Goal: Find specific page/section: Find specific page/section

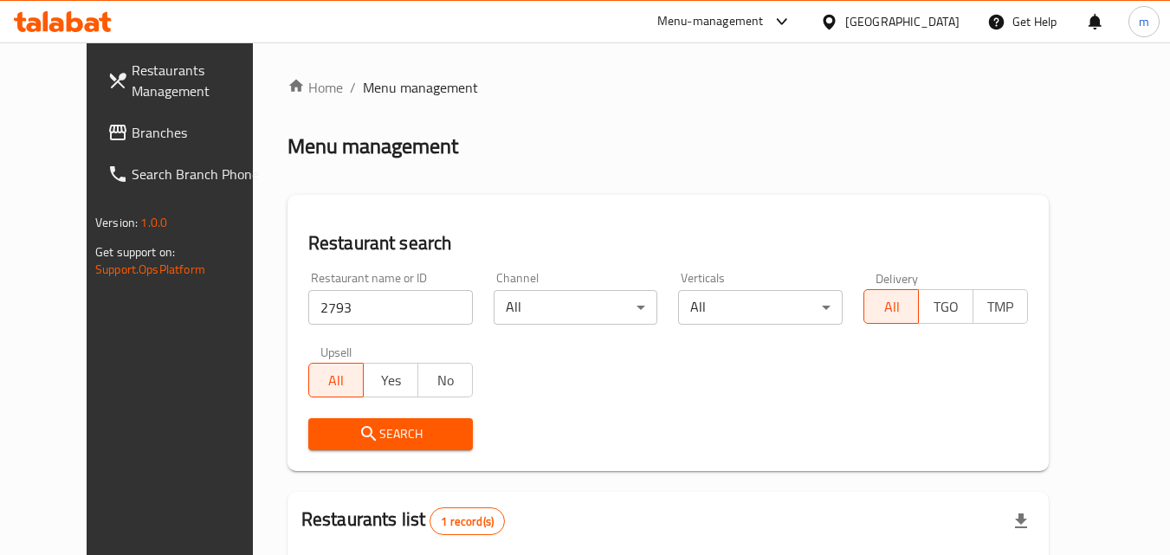
scroll to position [203, 0]
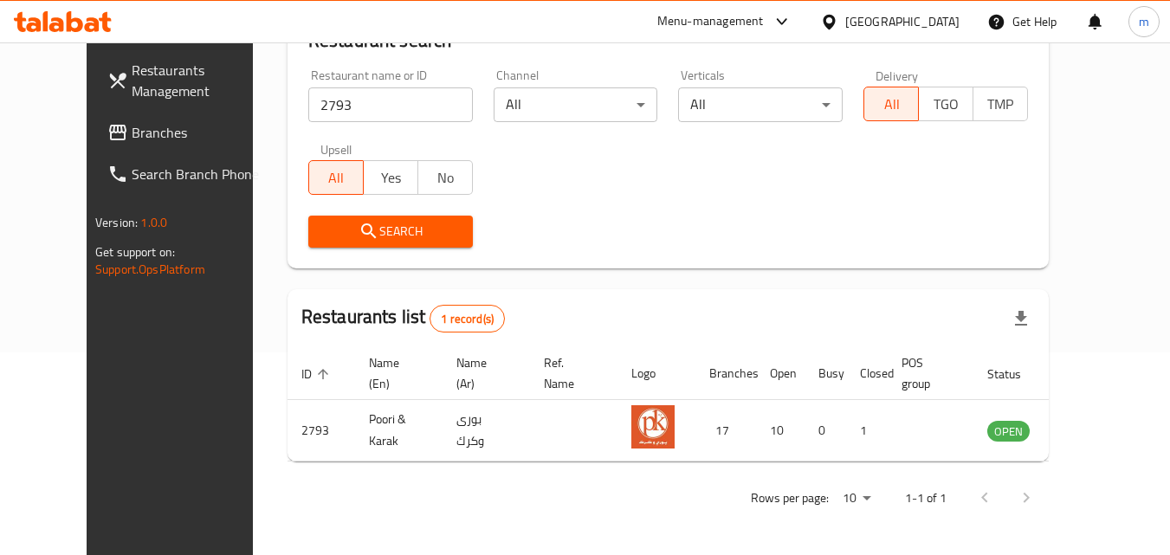
click at [839, 13] on icon at bounding box center [829, 22] width 18 height 18
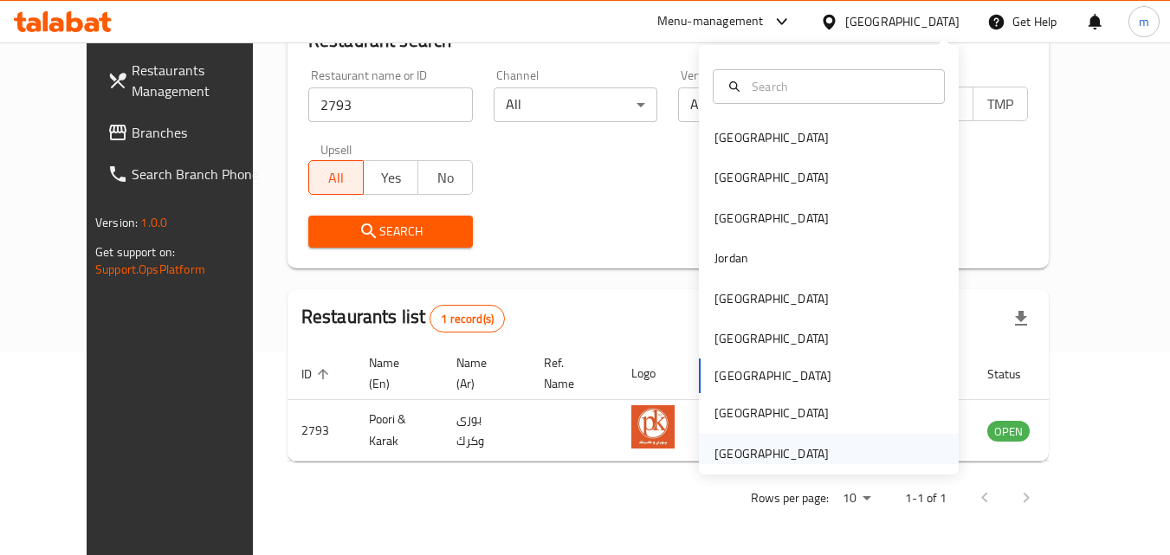
click at [774, 442] on div "United Arab Emirates" at bounding box center [772, 454] width 142 height 40
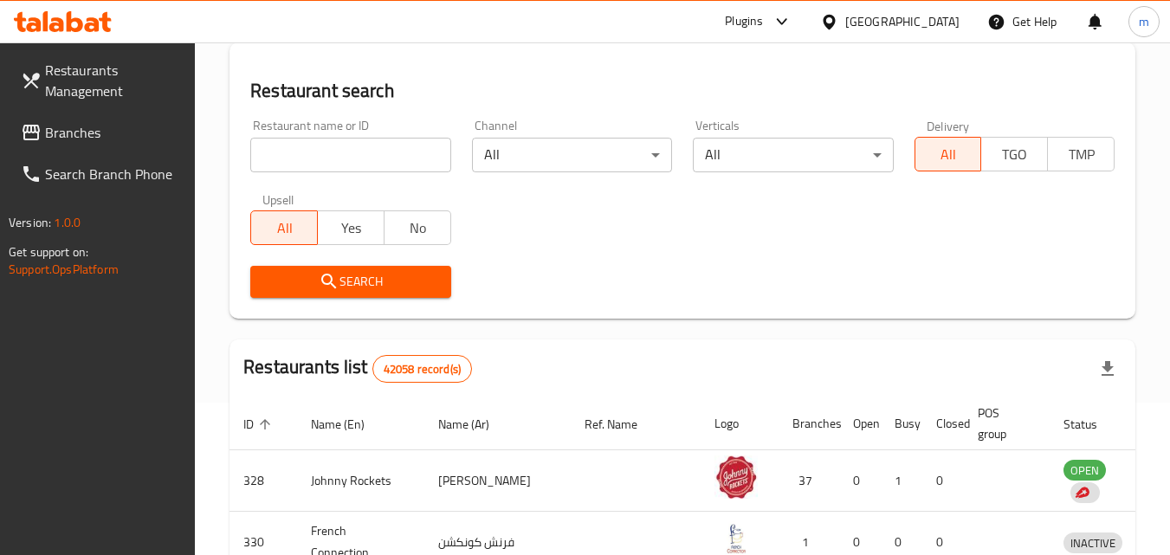
scroll to position [203, 0]
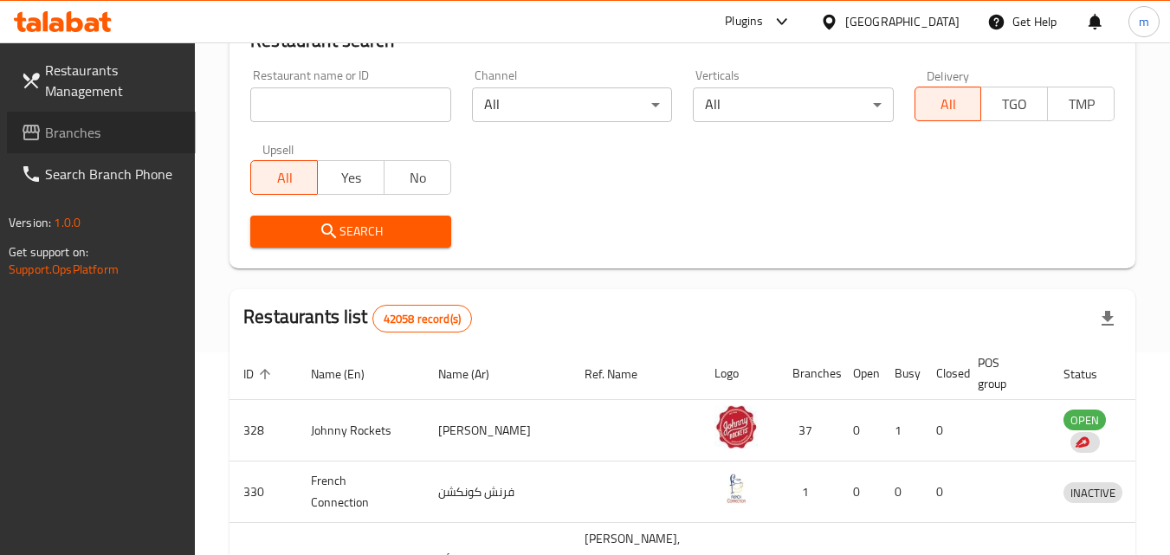
click at [77, 126] on span "Branches" at bounding box center [113, 132] width 137 height 21
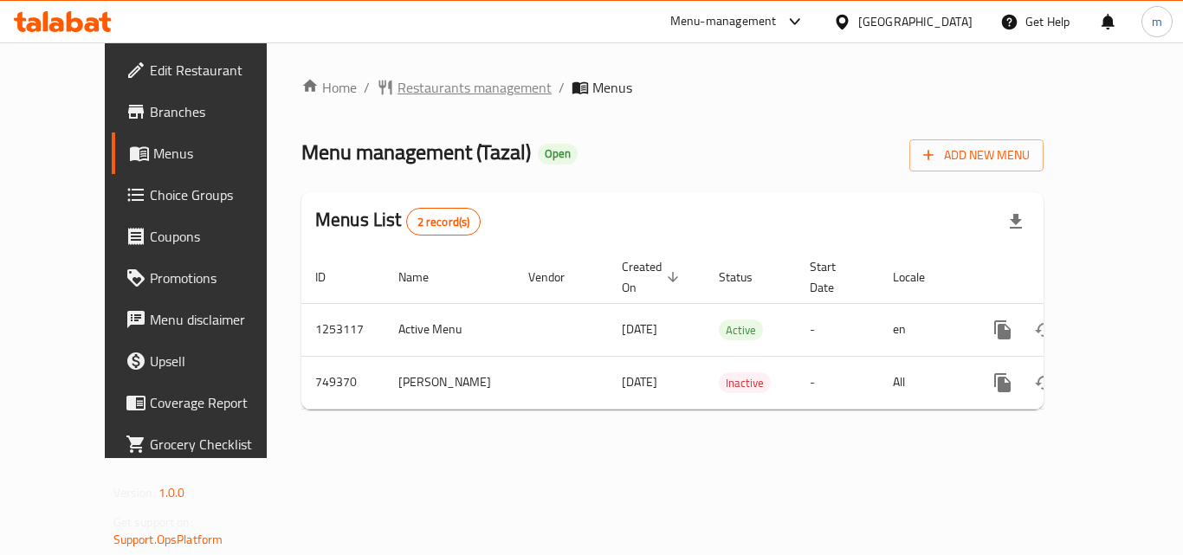
click at [451, 81] on span "Restaurants management" at bounding box center [475, 87] width 154 height 21
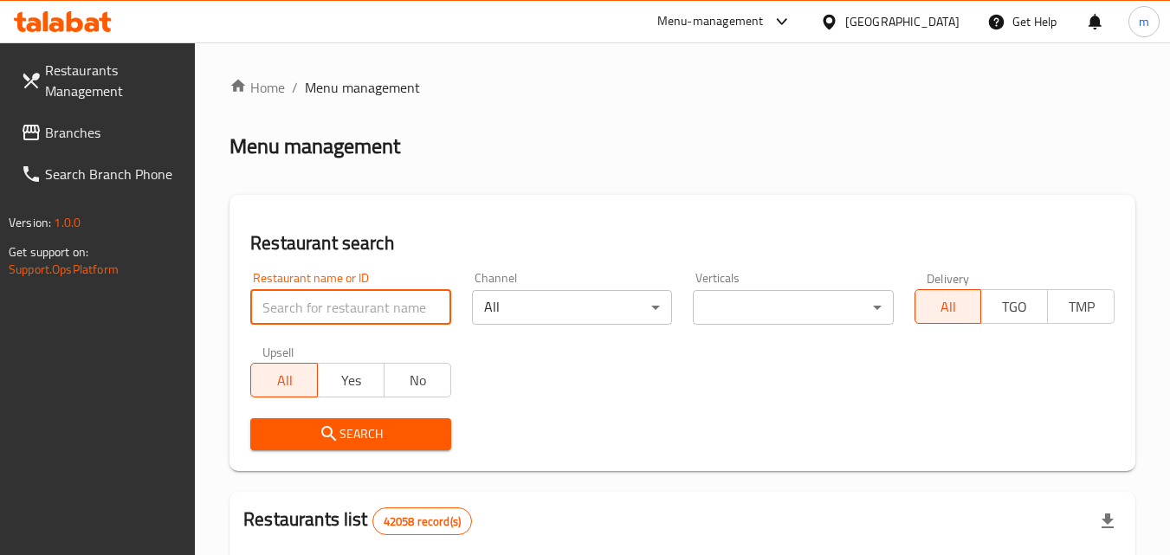
click at [360, 308] on input "search" at bounding box center [350, 307] width 200 height 35
paste input "648914"
type input "648914"
click button "Search" at bounding box center [350, 434] width 200 height 32
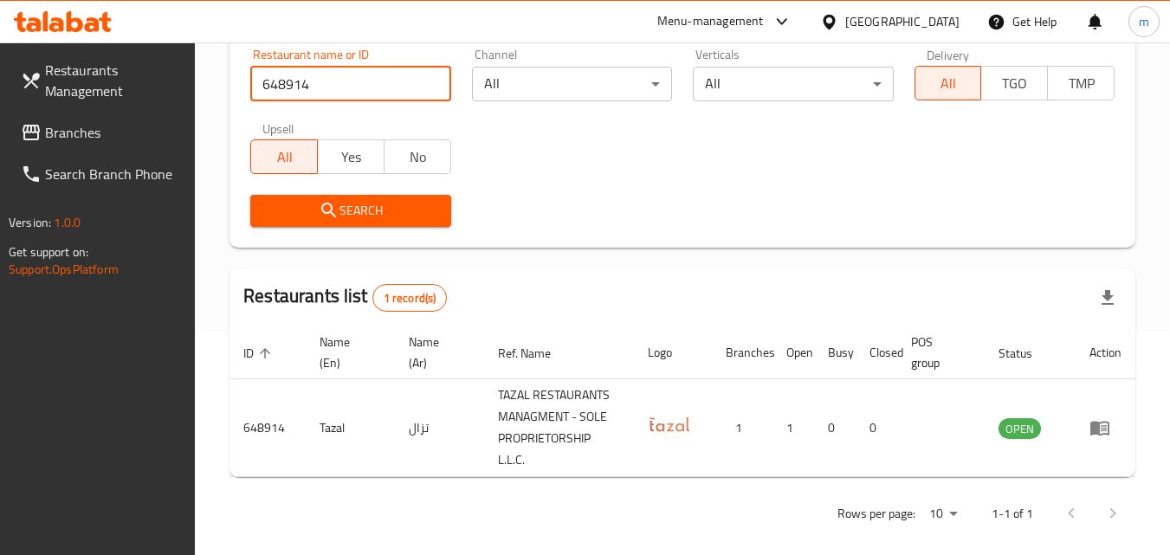
scroll to position [239, 0]
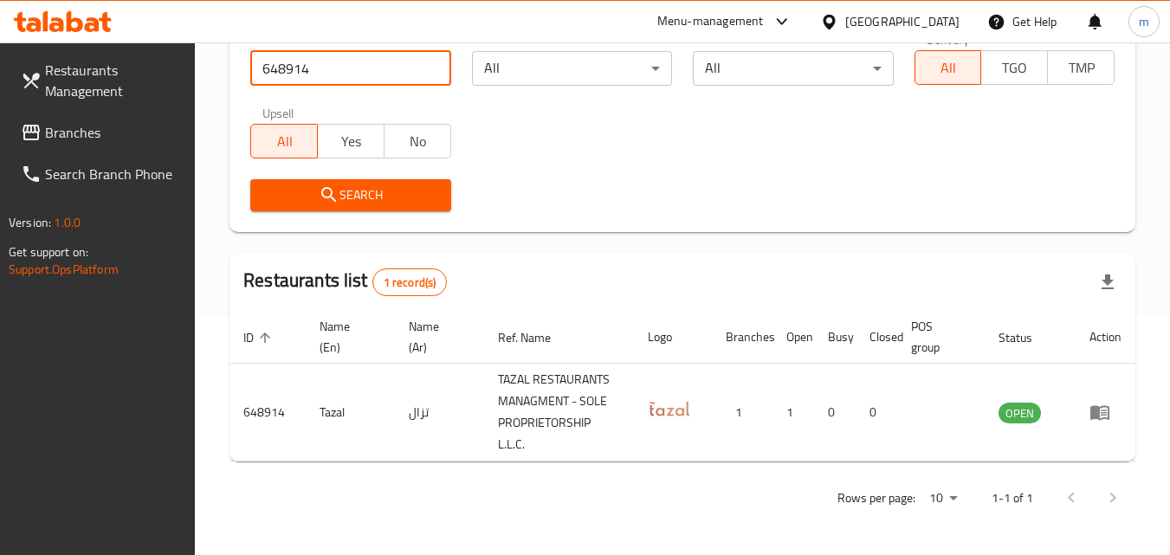
click at [921, 14] on div "United Arab Emirates" at bounding box center [903, 21] width 114 height 19
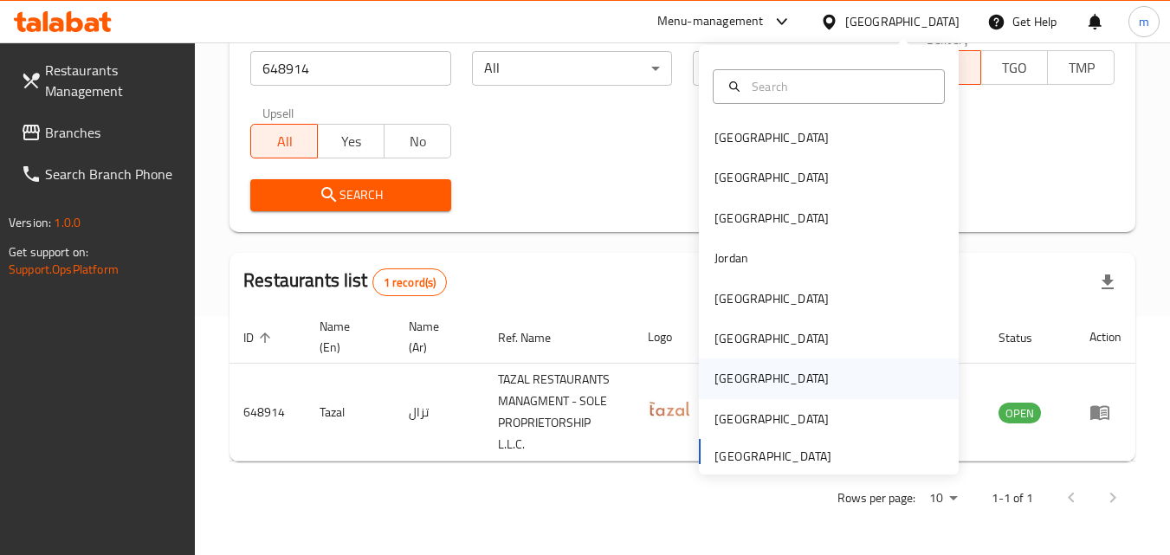
click at [739, 379] on div "[GEOGRAPHIC_DATA]" at bounding box center [772, 379] width 142 height 40
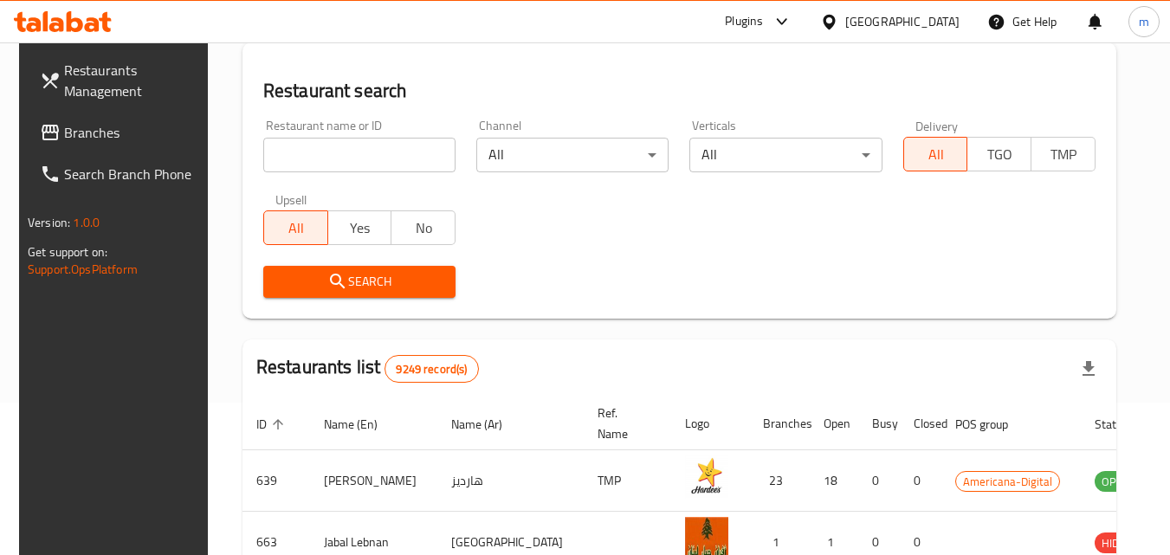
scroll to position [239, 0]
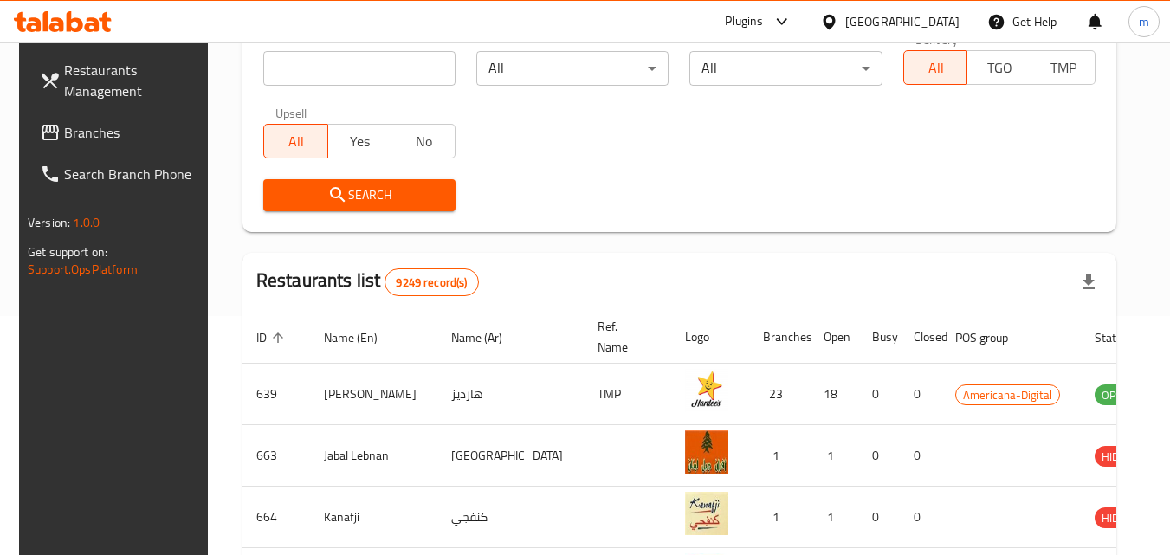
click at [78, 134] on span "Branches" at bounding box center [132, 132] width 137 height 21
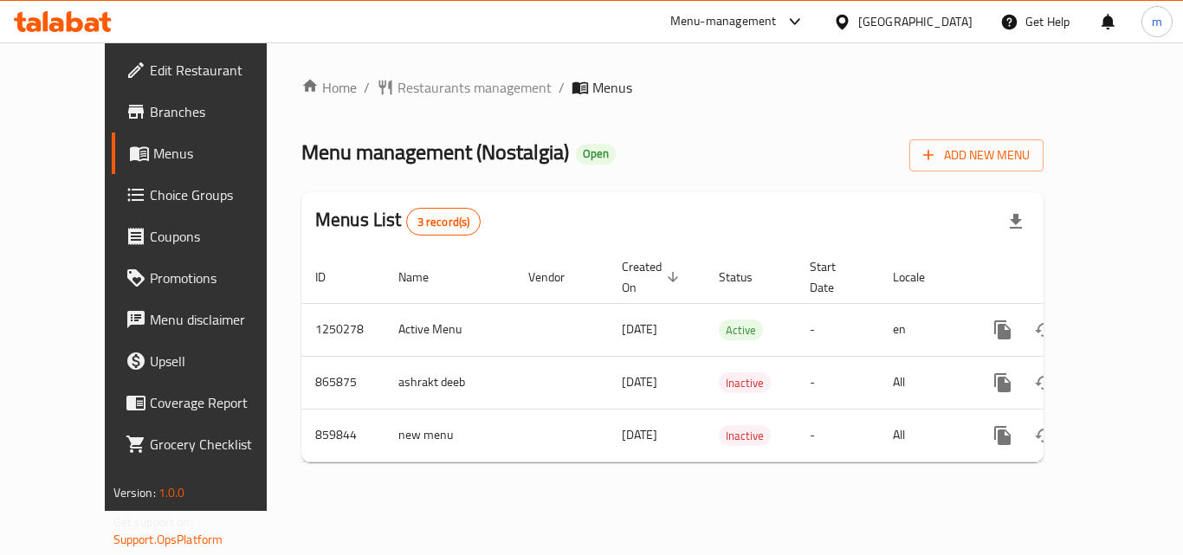
click at [398, 88] on span "Restaurants management" at bounding box center [475, 87] width 154 height 21
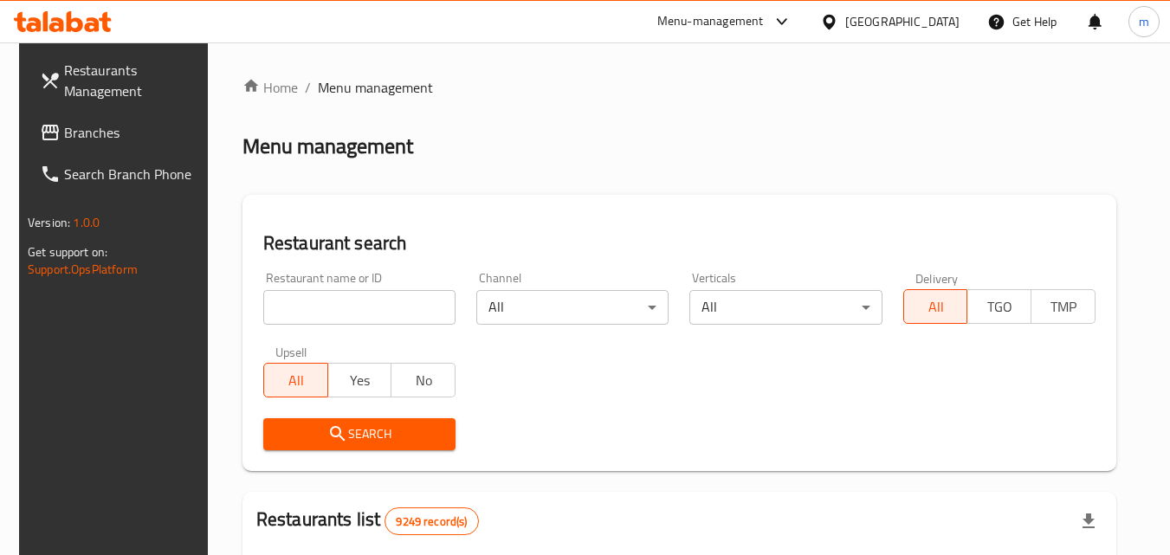
click at [347, 305] on input "search" at bounding box center [359, 307] width 192 height 35
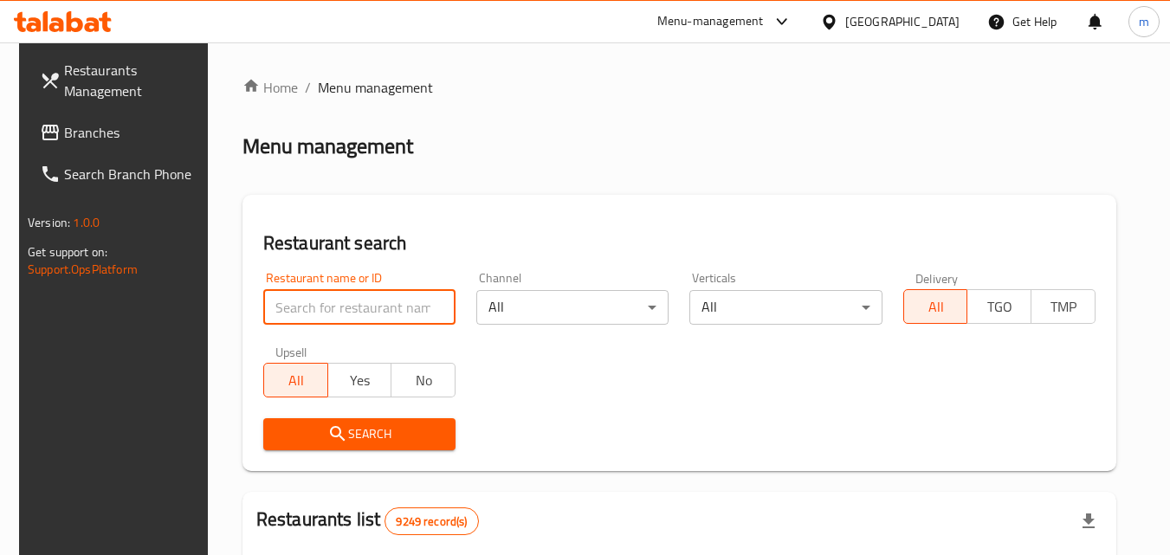
paste input "656756"
type input "656756"
click button "Search" at bounding box center [359, 434] width 192 height 32
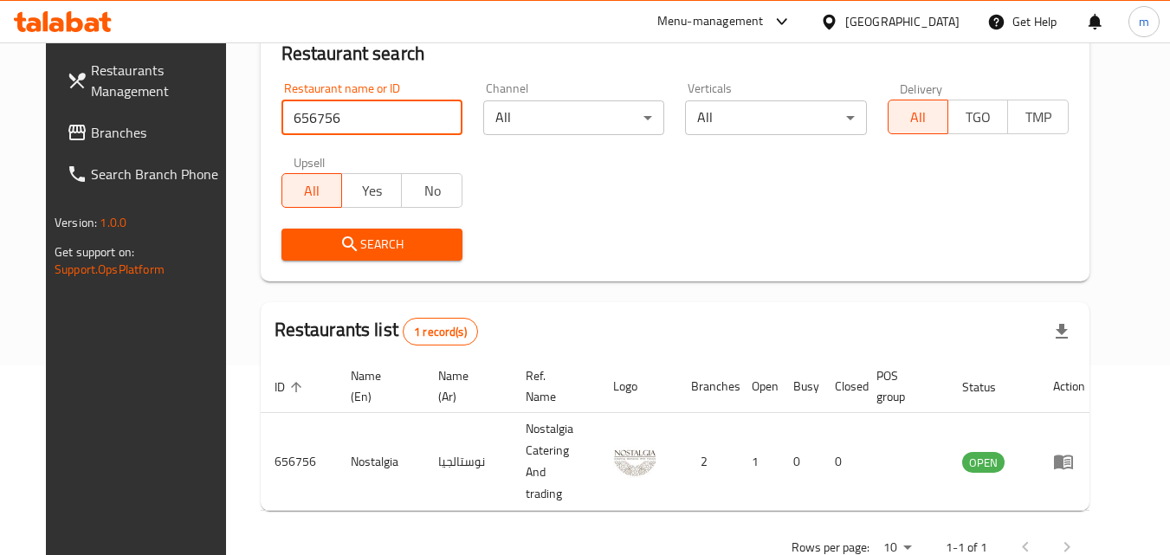
scroll to position [203, 0]
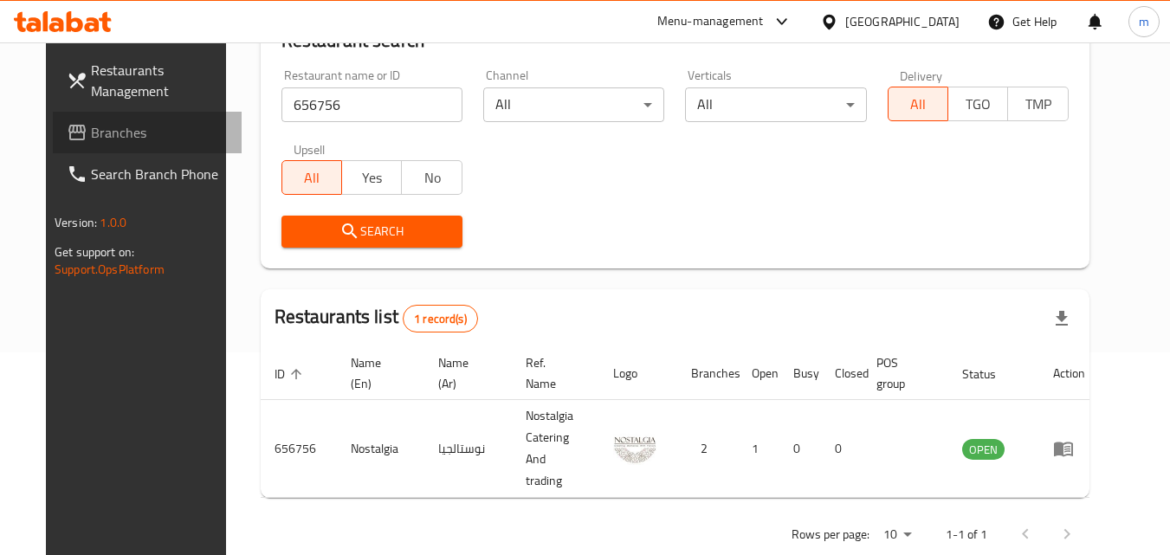
click at [91, 137] on span "Branches" at bounding box center [159, 132] width 137 height 21
